Goal: Task Accomplishment & Management: Complete application form

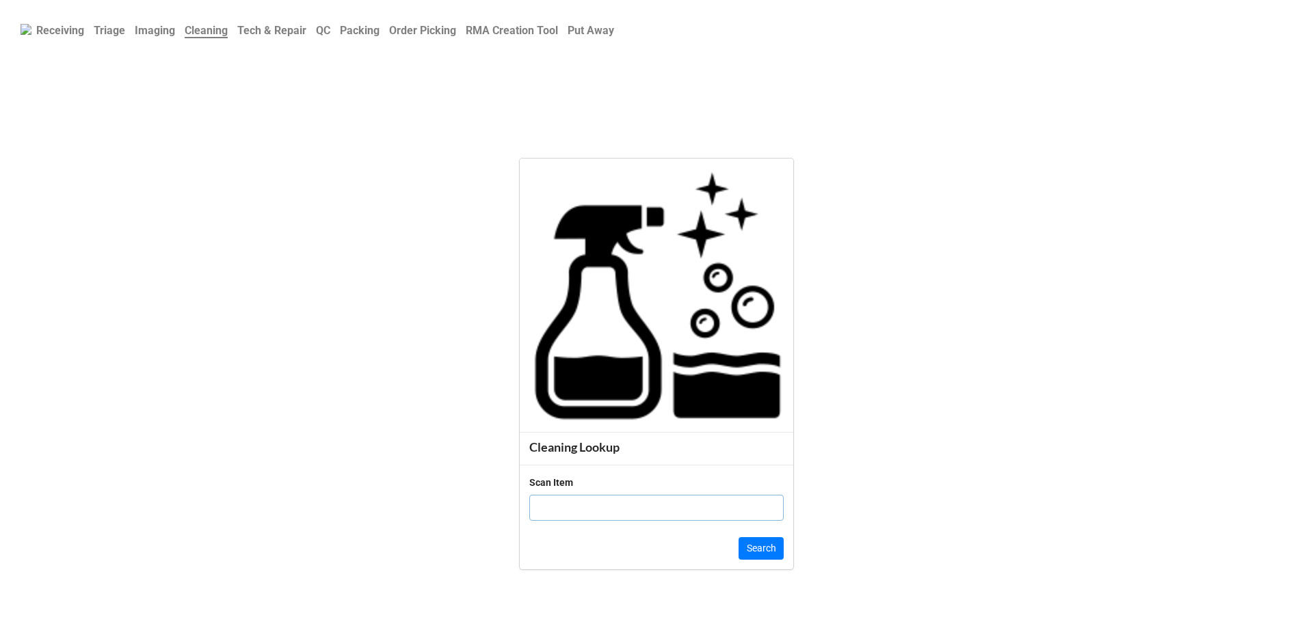
click at [484, 29] on b "RMA Creation Tool" at bounding box center [512, 30] width 92 height 13
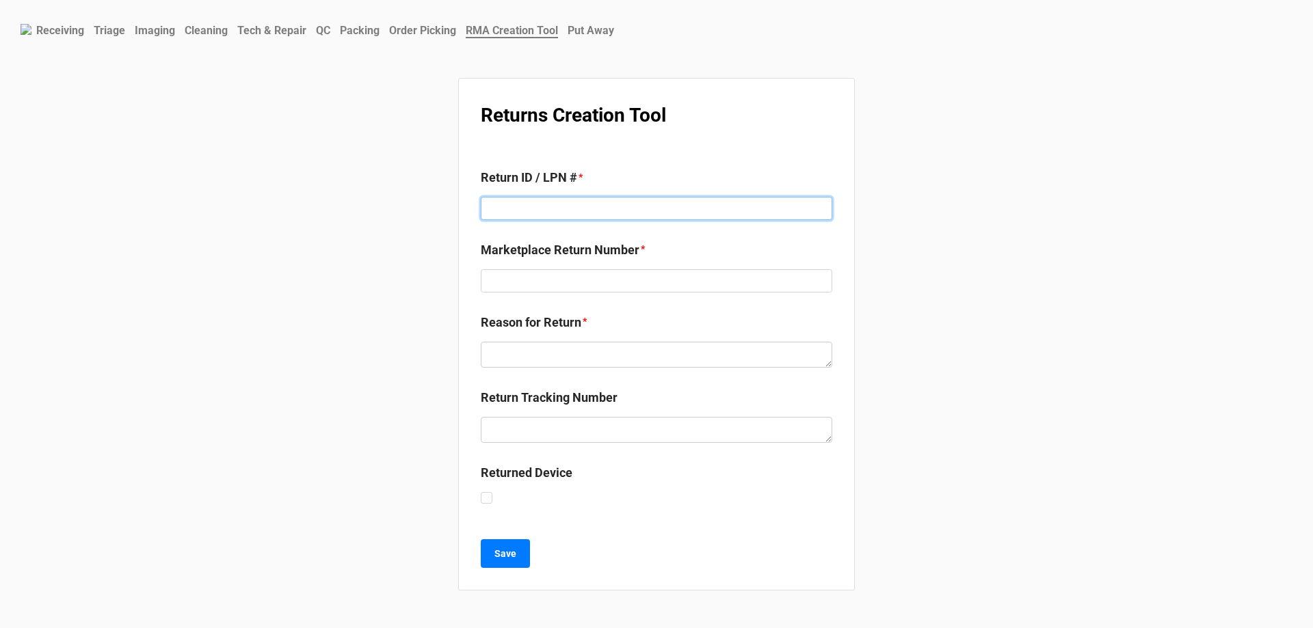
click at [563, 208] on input at bounding box center [656, 208] width 351 height 23
click at [565, 353] on textarea at bounding box center [656, 355] width 351 height 26
click at [614, 30] on b "Put Away" at bounding box center [590, 30] width 46 height 13
